Goal: Check status

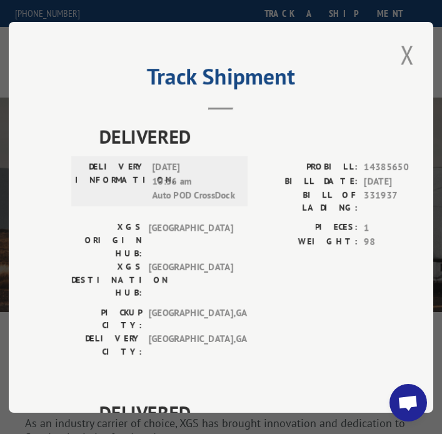
scroll to position [2307, 0]
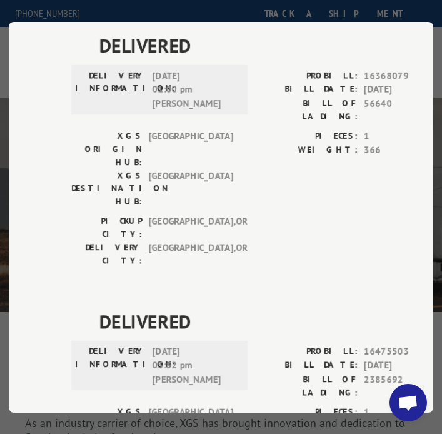
click at [281, 17] on div "Track Shipment DELIVERED DELIVERY INFORMATION: 09/22/2022 10:36 am Auto POD Cro…" at bounding box center [221, 217] width 442 height 434
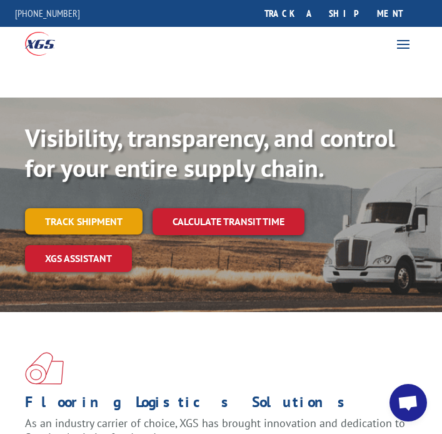
click at [118, 221] on link "Track shipment" at bounding box center [84, 221] width 118 height 26
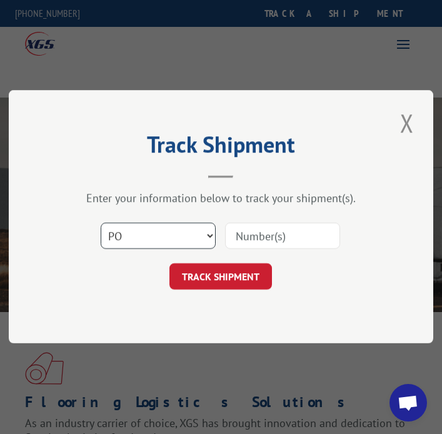
select select "bol"
click at [253, 220] on div "Select category... Probill BOL PO" at bounding box center [221, 236] width 300 height 41
click at [257, 230] on input at bounding box center [283, 236] width 115 height 26
type input "17462058"
click at [245, 260] on form "Select category... Probill BOL PO 17462058 TRACK SHIPMENT" at bounding box center [221, 253] width 300 height 74
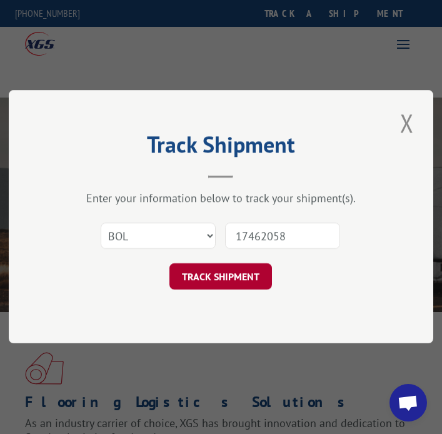
click at [245, 267] on button "TRACK SHIPMENT" at bounding box center [221, 277] width 103 height 26
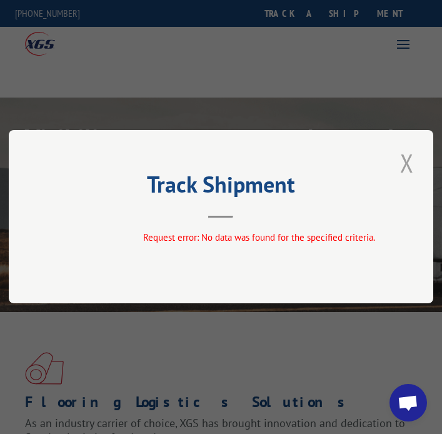
click at [404, 161] on button "Close modal" at bounding box center [407, 163] width 21 height 34
